Goal: Navigation & Orientation: Find specific page/section

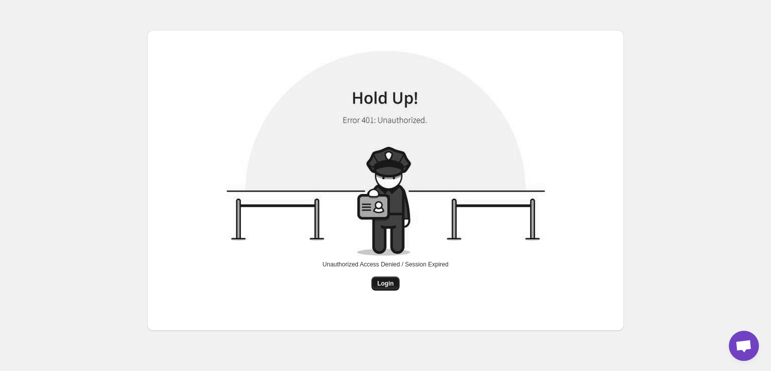
click at [384, 284] on span "Login" at bounding box center [386, 283] width 17 height 8
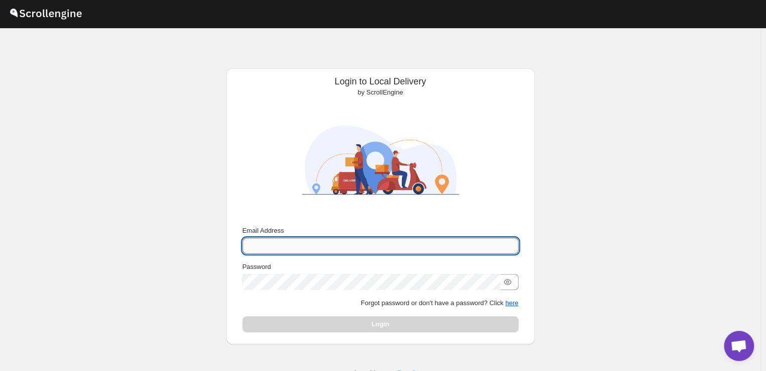
click at [285, 245] on input "Email Address" at bounding box center [380, 245] width 276 height 16
type input "[EMAIL_ADDRESS][DOMAIN_NAME]"
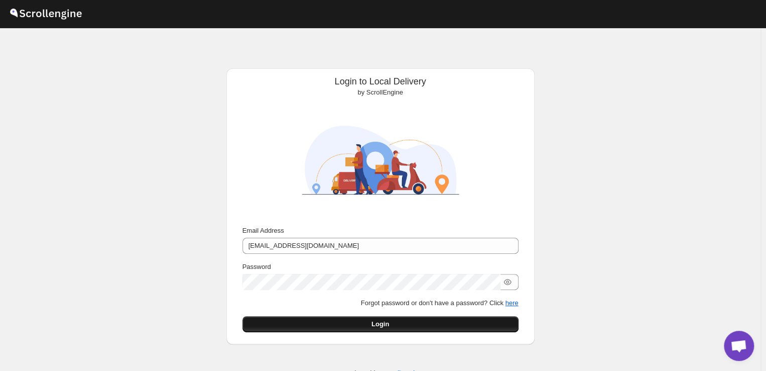
click at [287, 323] on button "Login" at bounding box center [380, 324] width 276 height 16
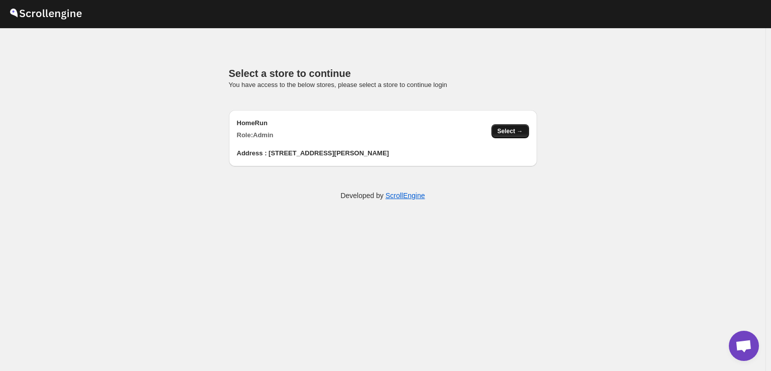
click at [517, 134] on span "Select →" at bounding box center [511, 131] width 26 height 8
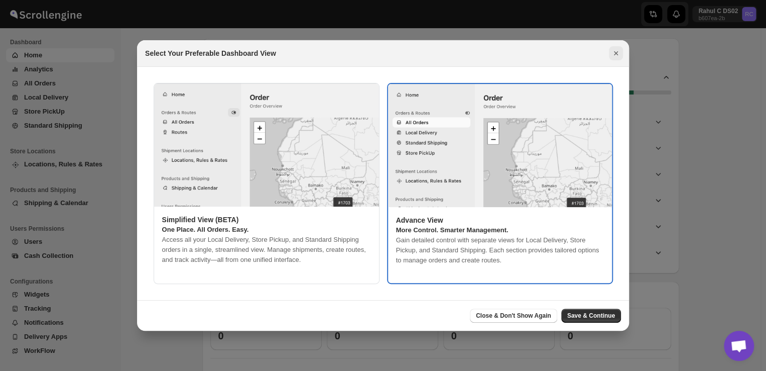
click at [614, 54] on icon "Close" at bounding box center [616, 53] width 10 height 10
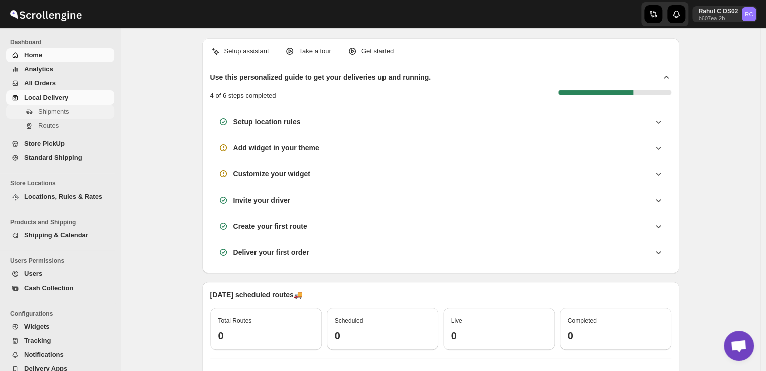
click at [38, 109] on span "Shipments" at bounding box center [53, 111] width 31 height 8
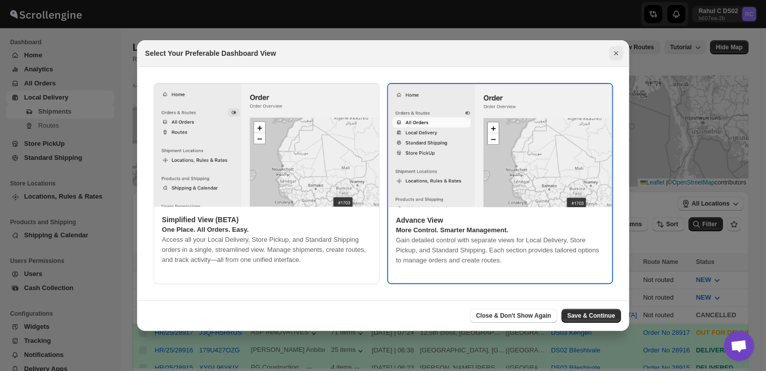
click at [612, 55] on icon "Close" at bounding box center [616, 53] width 10 height 10
